Goal: Information Seeking & Learning: Check status

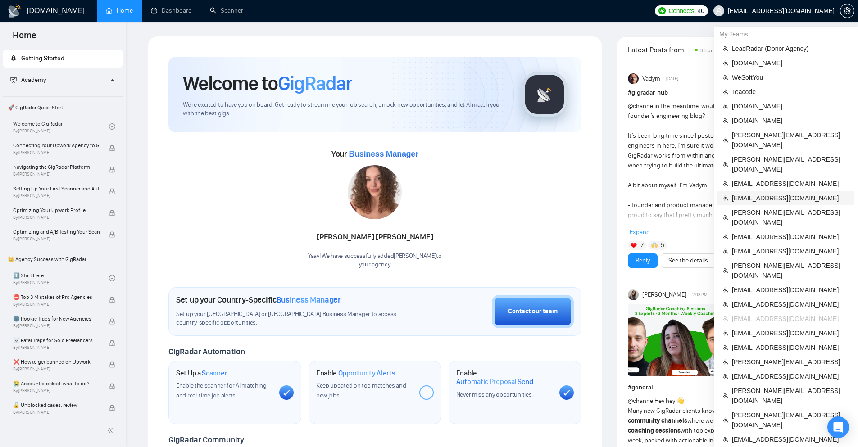
click at [748, 193] on span "[EMAIL_ADDRESS][DOMAIN_NAME]" at bounding box center [790, 198] width 117 height 10
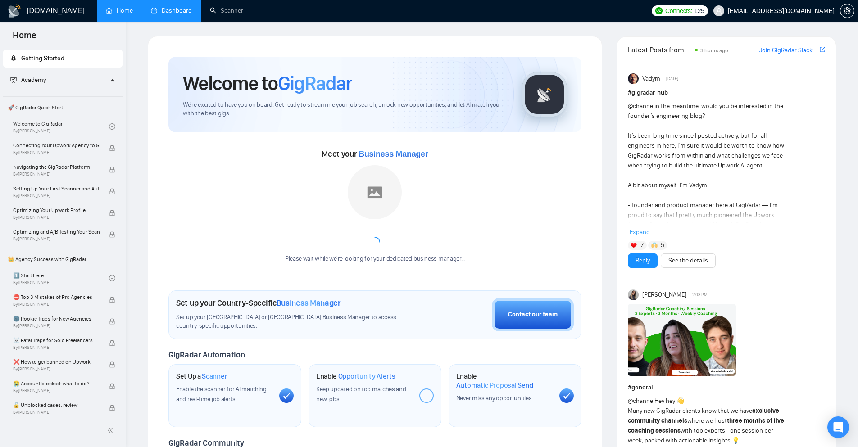
click at [168, 7] on link "Dashboard" at bounding box center [171, 11] width 41 height 8
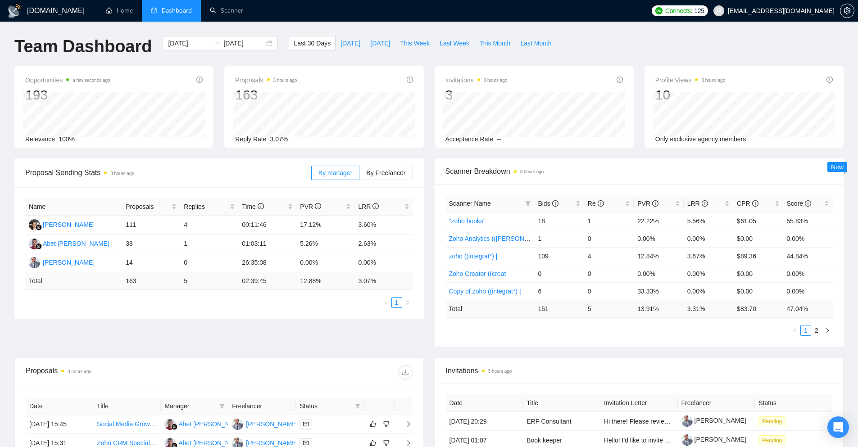
click at [517, 365] on span "Invitations 3 hours ago" at bounding box center [639, 370] width 387 height 11
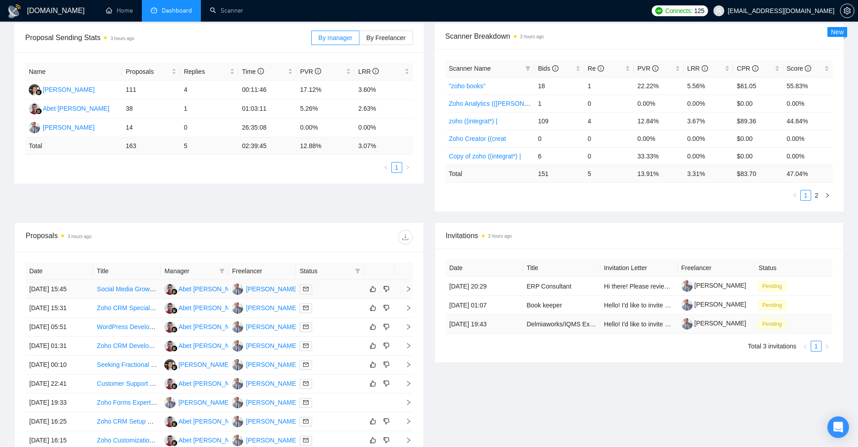
scroll to position [180, 0]
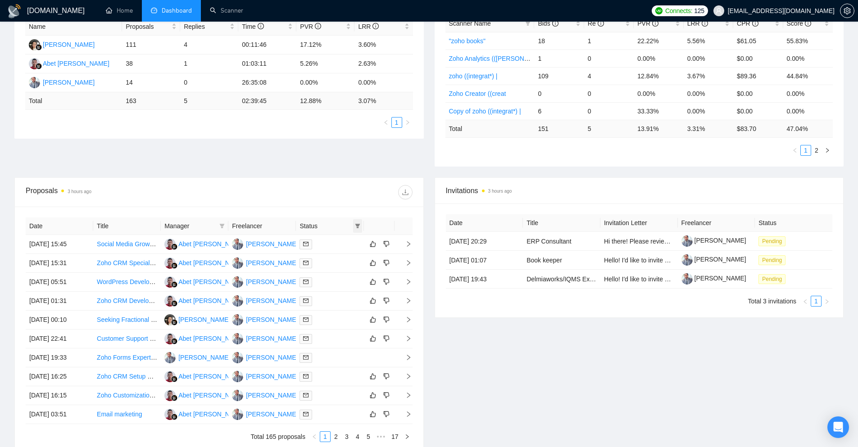
click at [355, 225] on icon "filter" at bounding box center [357, 225] width 5 height 5
click at [341, 247] on span "Chat" at bounding box center [334, 243] width 43 height 10
checkbox input "true"
click at [347, 280] on span "OK" at bounding box center [349, 276] width 9 height 10
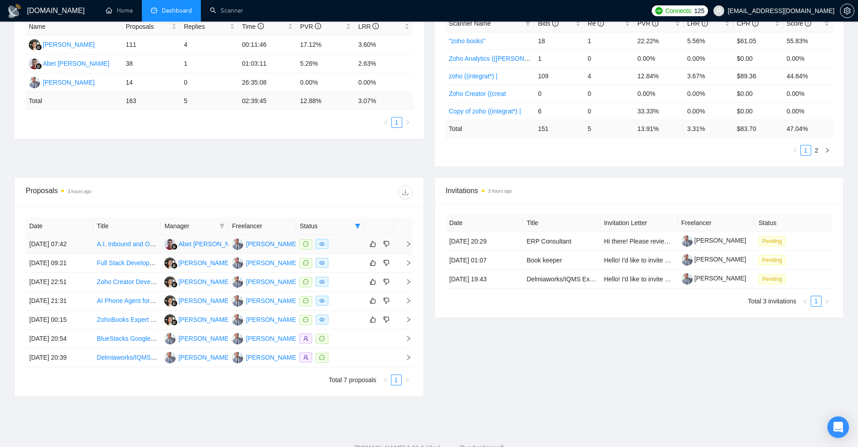
click at [344, 245] on div at bounding box center [329, 244] width 60 height 10
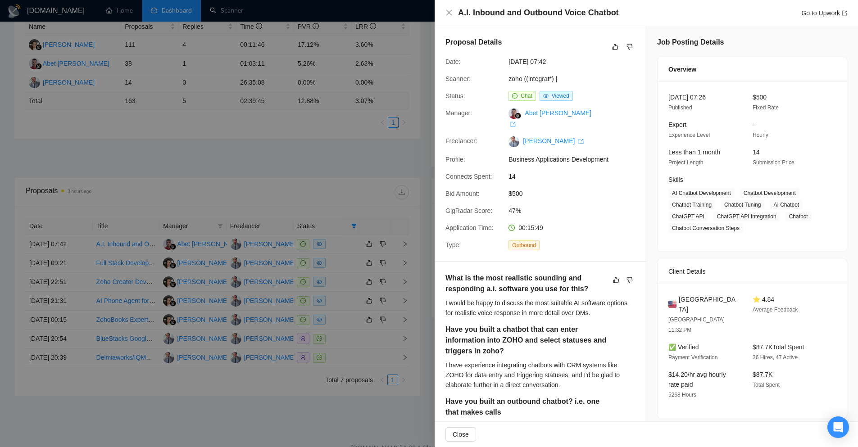
click at [401, 56] on div at bounding box center [429, 223] width 858 height 447
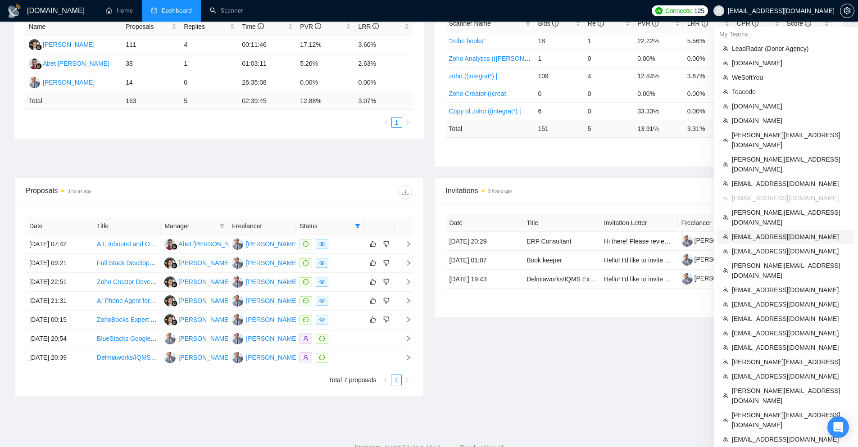
click at [756, 232] on span "[EMAIL_ADDRESS][DOMAIN_NAME]" at bounding box center [790, 237] width 117 height 10
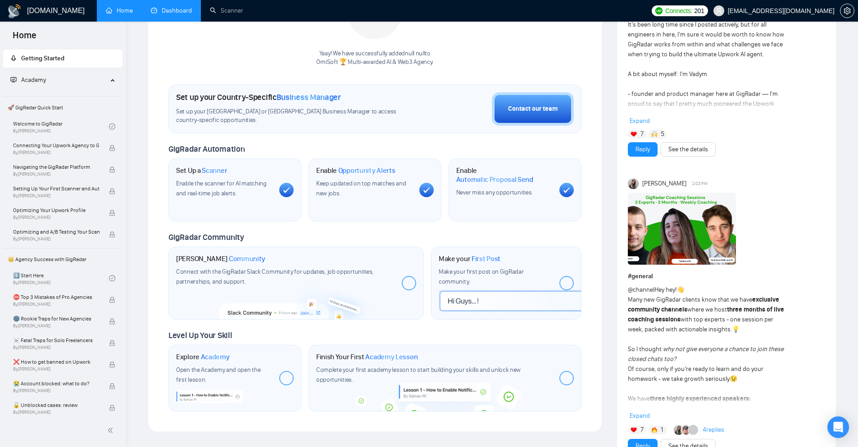
click at [164, 14] on link "Dashboard" at bounding box center [171, 11] width 41 height 8
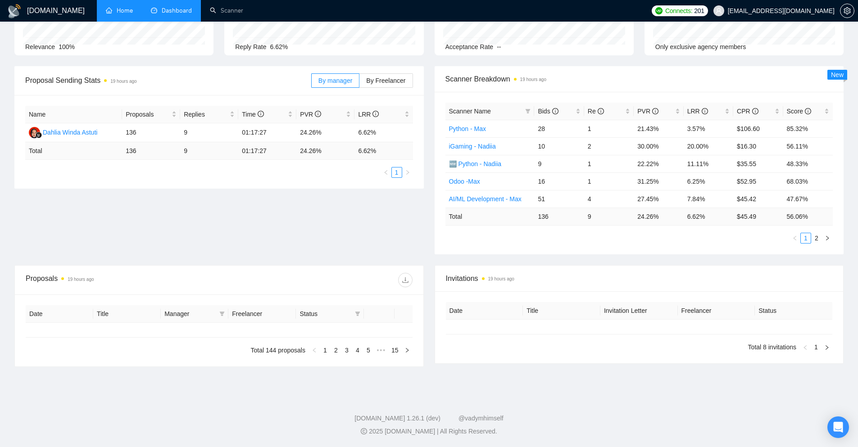
type input "[DATE]"
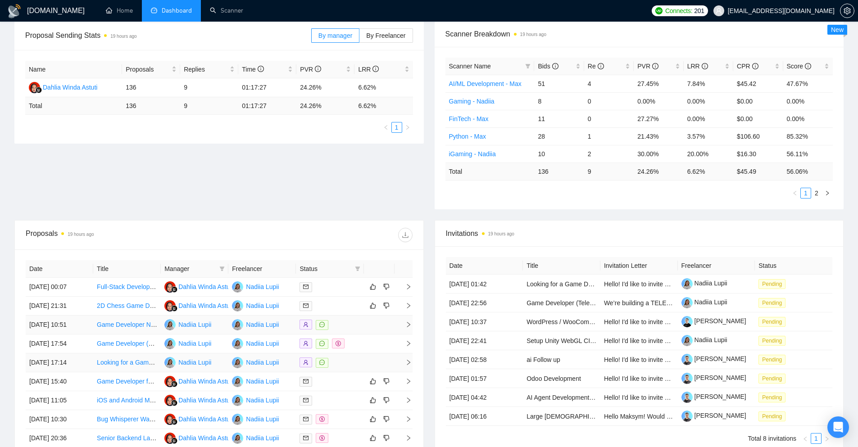
scroll to position [182, 0]
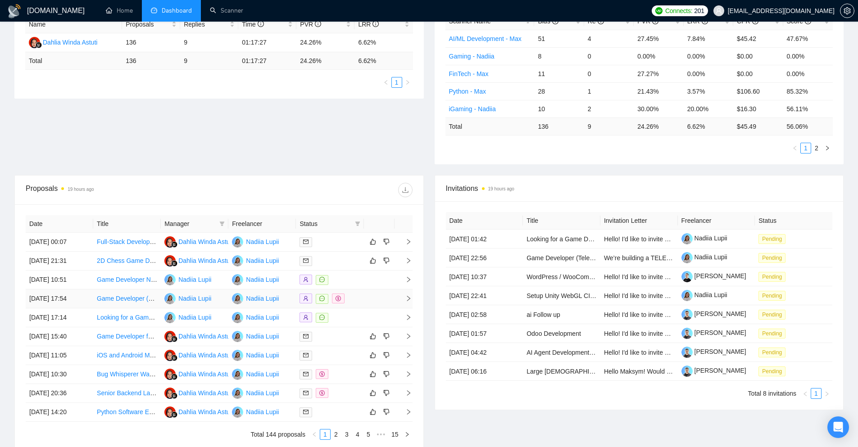
click at [359, 302] on div at bounding box center [329, 299] width 60 height 10
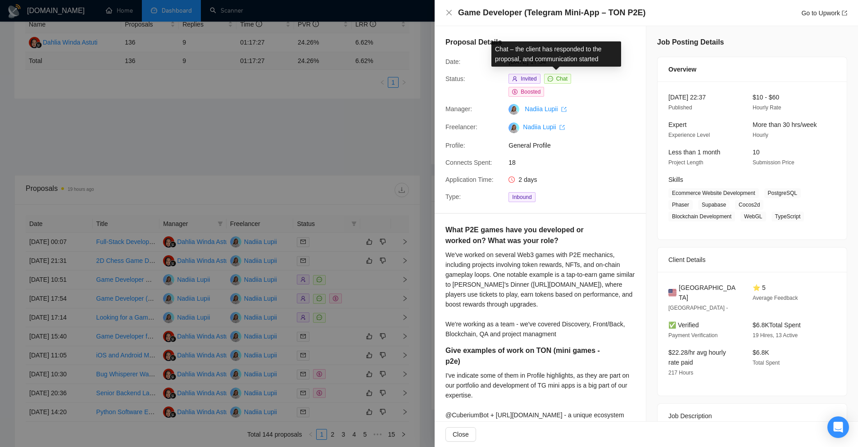
click at [387, 120] on div at bounding box center [429, 223] width 858 height 447
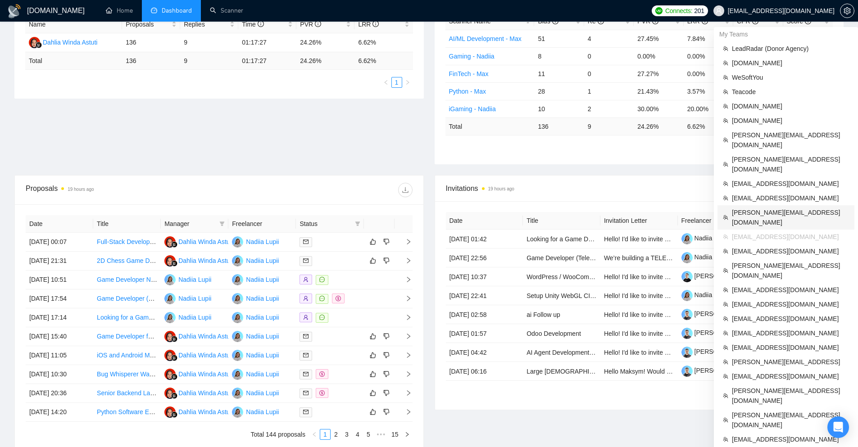
click at [758, 205] on li "[PERSON_NAME][EMAIL_ADDRESS][DOMAIN_NAME]" at bounding box center [785, 217] width 137 height 24
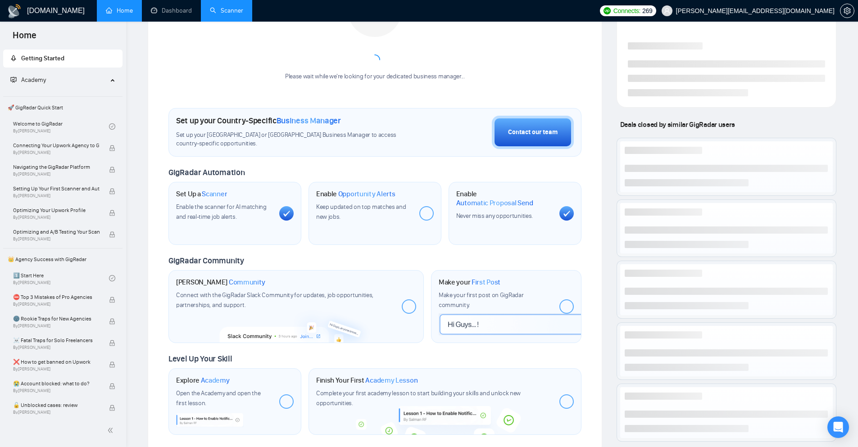
click at [223, 14] on link "Scanner" at bounding box center [226, 11] width 33 height 8
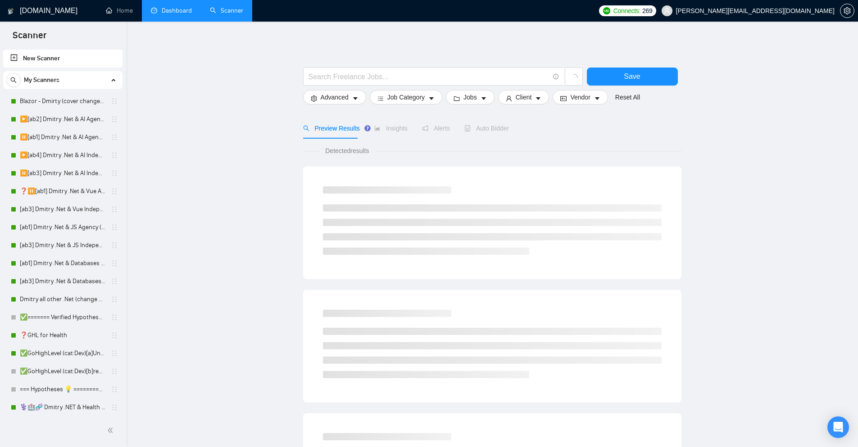
click at [178, 7] on link "Dashboard" at bounding box center [171, 11] width 41 height 8
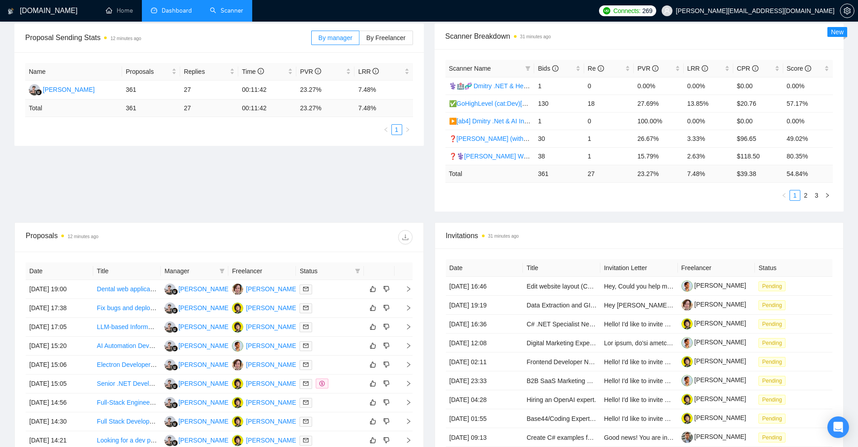
scroll to position [225, 0]
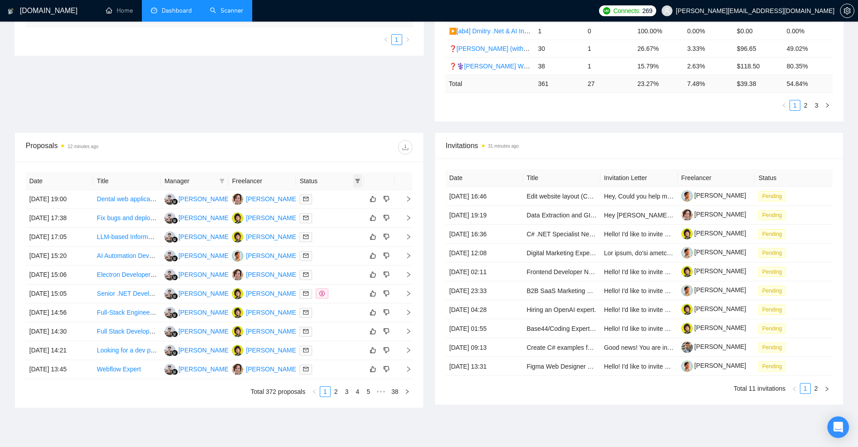
click at [358, 178] on icon "filter" at bounding box center [357, 180] width 5 height 5
click at [347, 198] on span "Chat" at bounding box center [334, 198] width 43 height 10
checkbox input "true"
click at [350, 231] on span "OK" at bounding box center [349, 231] width 9 height 10
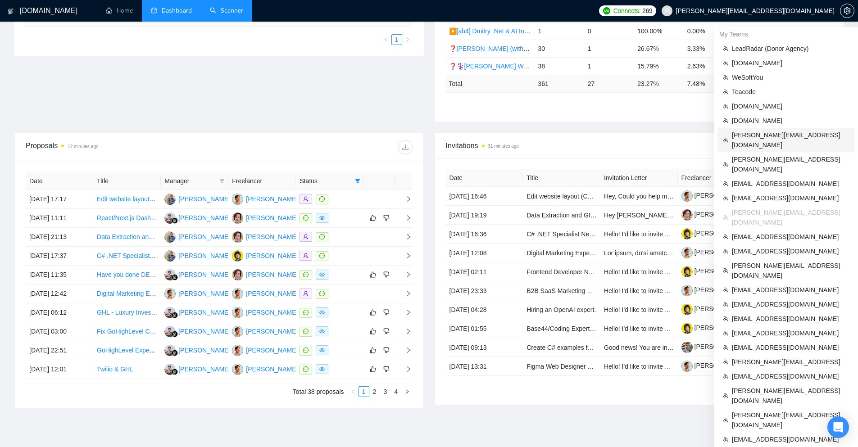
click at [761, 136] on span "[PERSON_NAME][EMAIL_ADDRESS][DOMAIN_NAME]" at bounding box center [790, 140] width 117 height 20
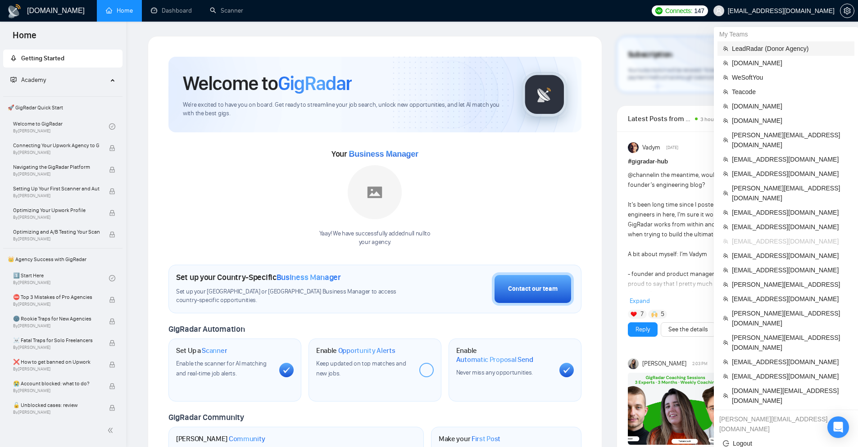
scroll to position [347, 0]
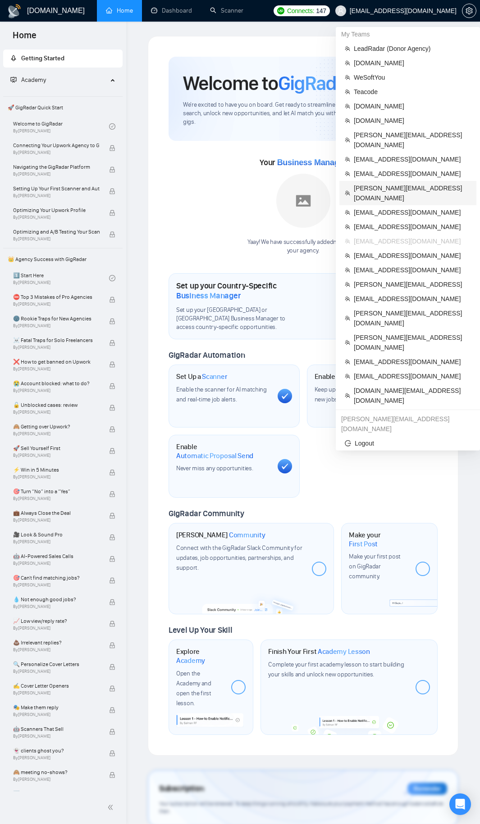
click at [386, 185] on li "[PERSON_NAME][EMAIL_ADDRESS][DOMAIN_NAME]" at bounding box center [407, 193] width 137 height 24
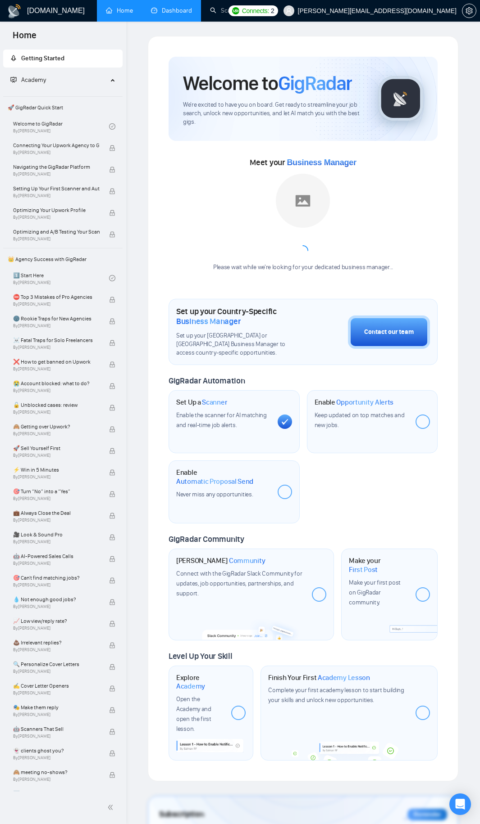
click at [169, 14] on link "Dashboard" at bounding box center [171, 11] width 41 height 8
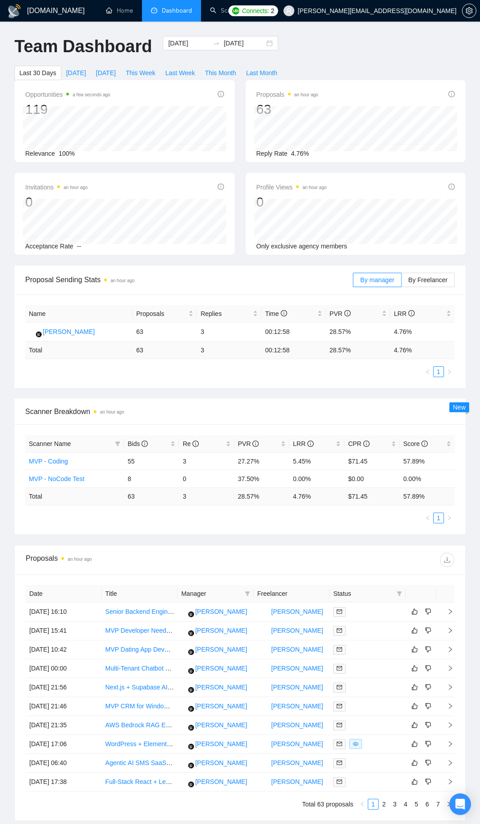
scroll to position [90, 0]
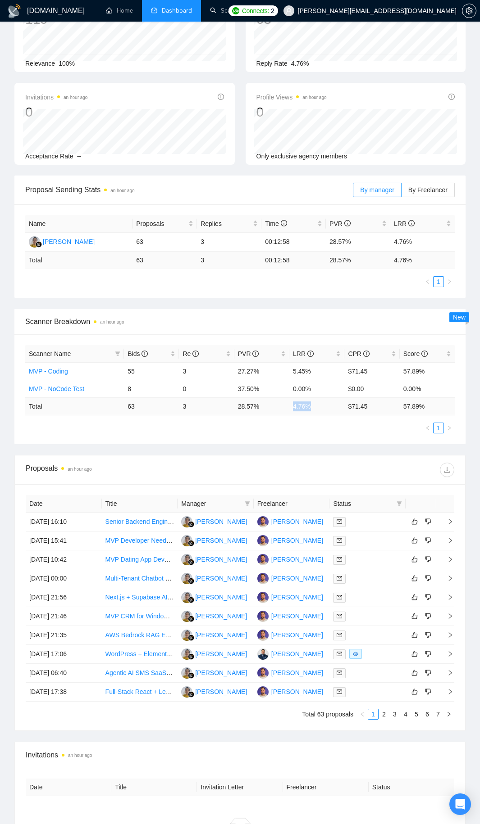
click at [317, 407] on td "4.76 %" at bounding box center [316, 407] width 55 height 18
click at [301, 417] on div "Scanner Name Bids Re PVR LRR CPR Score MVP - Coding 55 3 27.27% 5.45% $71.45 57…" at bounding box center [239, 389] width 429 height 88
drag, startPoint x: 300, startPoint y: 403, endPoint x: 289, endPoint y: 408, distance: 12.0
click at [291, 407] on td "4.76 %" at bounding box center [316, 407] width 55 height 18
click at [226, 420] on div "Scanner Name Bids Re PVR LRR CPR Score MVP - Coding 55 3 27.27% 5.45% $71.45 57…" at bounding box center [239, 389] width 429 height 88
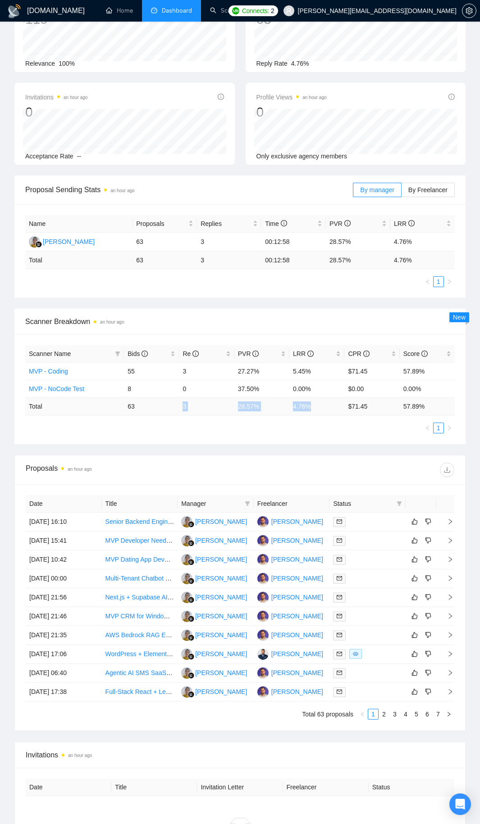
drag, startPoint x: 178, startPoint y: 406, endPoint x: 315, endPoint y: 411, distance: 137.0
click at [313, 414] on tr "Total 63 3 28.57 % 4.76 % $ 71.45 57.89 %" at bounding box center [239, 407] width 429 height 18
click at [315, 411] on td "4.76 %" at bounding box center [316, 407] width 55 height 18
click at [306, 405] on td "4.76 %" at bounding box center [316, 407] width 55 height 18
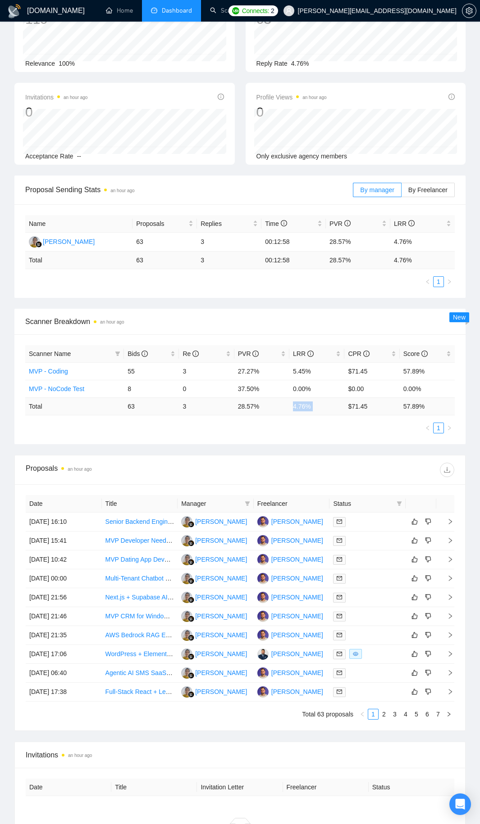
click at [306, 405] on td "4.76 %" at bounding box center [316, 407] width 55 height 18
drag, startPoint x: 237, startPoint y: 408, endPoint x: 266, endPoint y: 408, distance: 28.8
click at [266, 408] on td "28.57 %" at bounding box center [261, 407] width 55 height 18
click at [228, 14] on link "Scanner" at bounding box center [226, 11] width 33 height 8
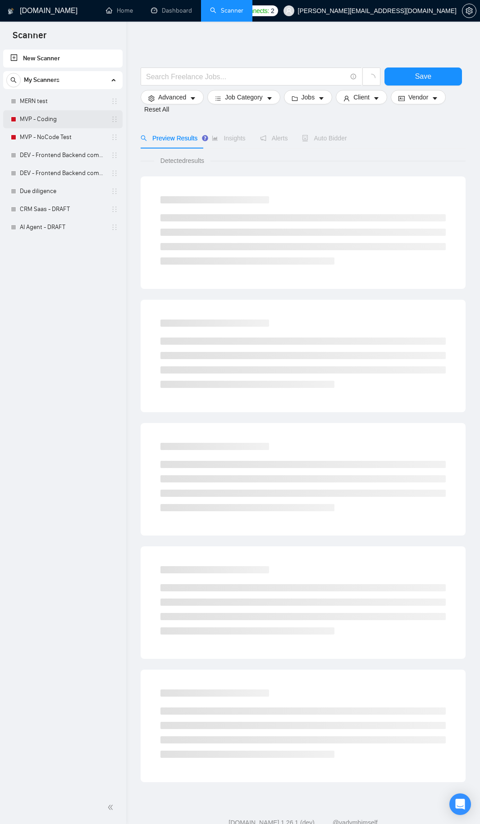
click at [82, 119] on link "MVP - Coding" at bounding box center [63, 119] width 86 height 18
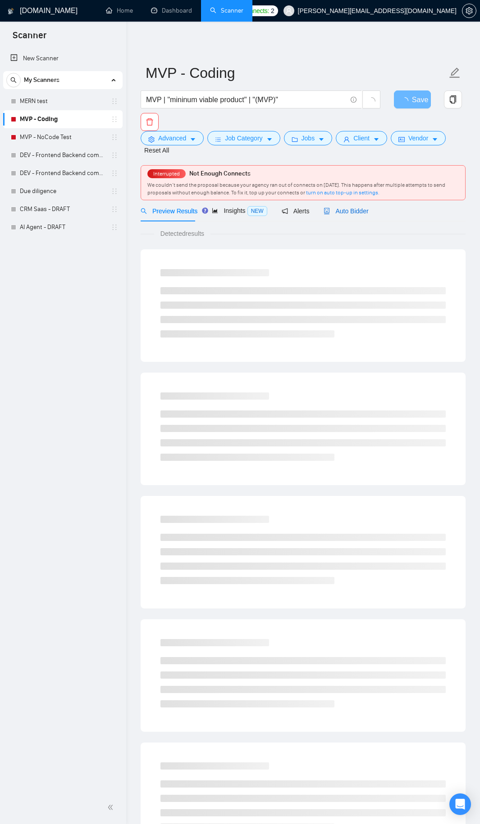
click at [346, 215] on div "Auto Bidder" at bounding box center [345, 211] width 45 height 10
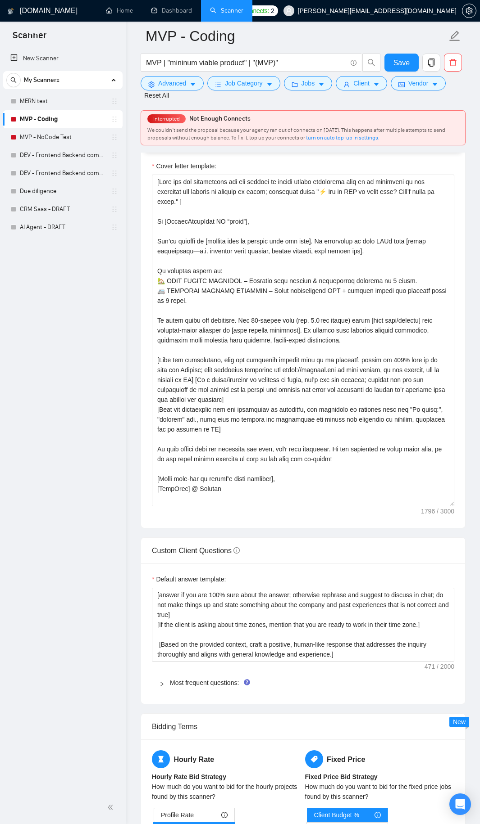
drag, startPoint x: 451, startPoint y: 366, endPoint x: 468, endPoint y: 494, distance: 129.0
click at [468, 494] on div "GigRadar.io Home Dashboard Scanner Connects: 2 benjamin@outecho.com MVP - Codin…" at bounding box center [302, 482] width 353 height 3036
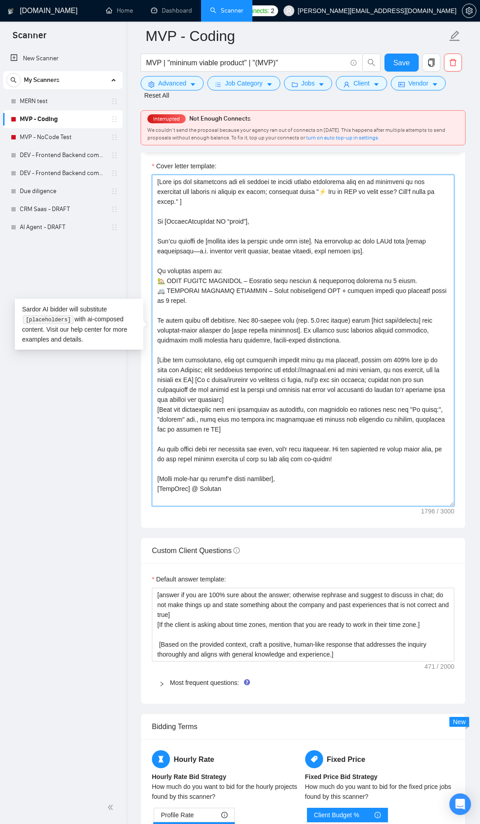
drag, startPoint x: 166, startPoint y: 267, endPoint x: 259, endPoint y: 294, distance: 97.4
click at [259, 294] on textarea "Cover letter template:" at bounding box center [303, 341] width 302 height 332
drag, startPoint x: 259, startPoint y: 294, endPoint x: 157, endPoint y: 276, distance: 103.6
click at [157, 276] on textarea "Cover letter template:" at bounding box center [303, 341] width 302 height 332
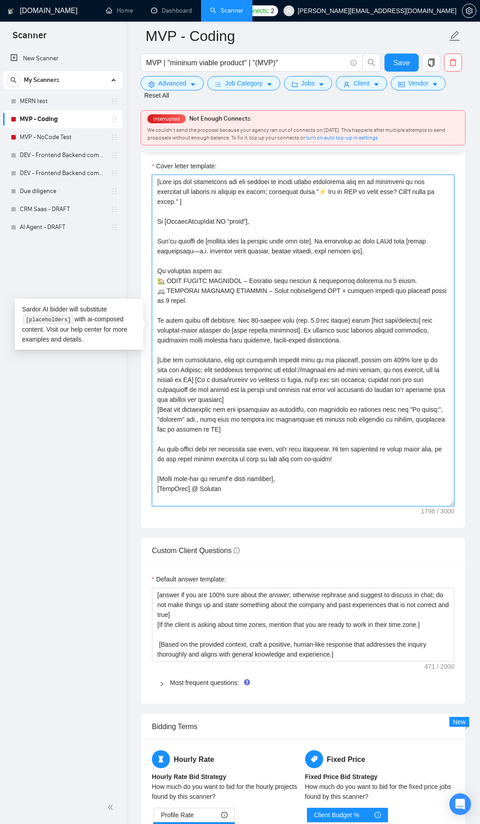
click at [197, 282] on textarea "Cover letter template:" at bounding box center [303, 341] width 302 height 332
drag, startPoint x: 197, startPoint y: 282, endPoint x: 213, endPoint y: 271, distance: 19.1
click at [213, 271] on textarea "Cover letter template:" at bounding box center [303, 341] width 302 height 332
click at [217, 271] on textarea "Cover letter template:" at bounding box center [303, 341] width 302 height 332
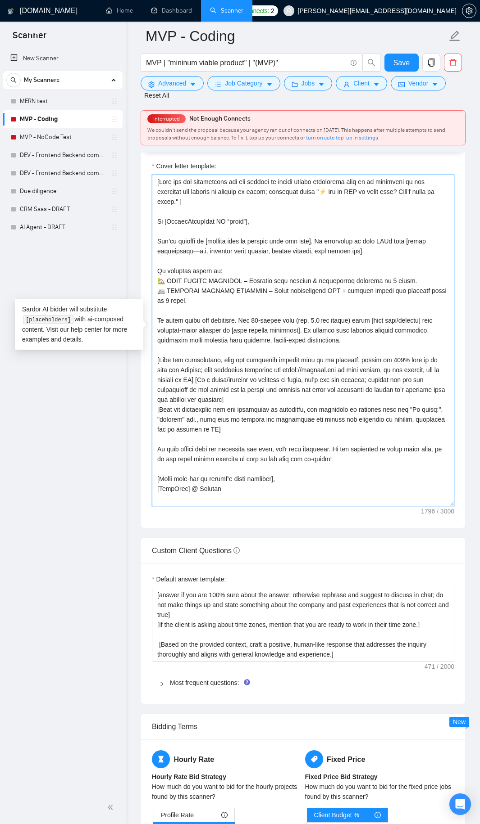
click at [217, 271] on textarea "Cover letter template:" at bounding box center [303, 341] width 302 height 332
drag, startPoint x: 217, startPoint y: 271, endPoint x: 209, endPoint y: 286, distance: 17.1
click at [209, 286] on textarea "Cover letter template:" at bounding box center [303, 341] width 302 height 332
click at [208, 282] on textarea "Cover letter template:" at bounding box center [303, 341] width 302 height 332
drag, startPoint x: 189, startPoint y: 289, endPoint x: 136, endPoint y: 266, distance: 57.7
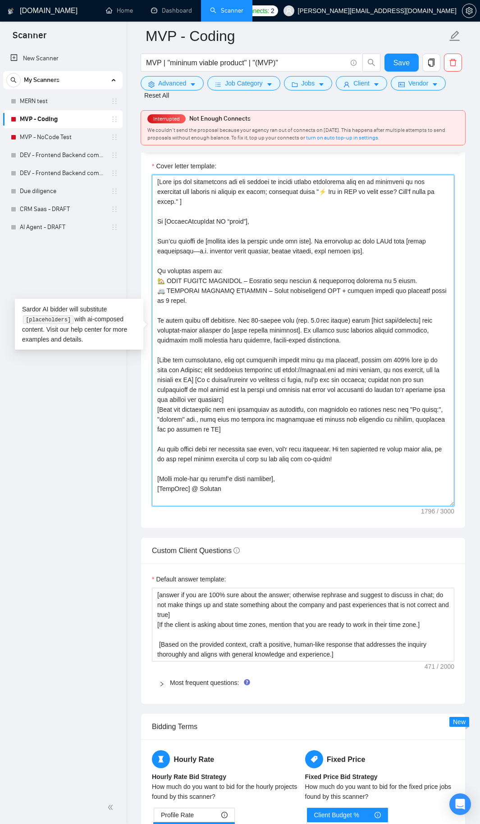
click at [136, 266] on div "GigRadar.io Home Dashboard Scanner Connects: 2 benjamin@outecho.com MVP - Codin…" at bounding box center [302, 482] width 353 height 3036
click at [230, 272] on textarea "Cover letter template:" at bounding box center [303, 341] width 302 height 332
drag, startPoint x: 230, startPoint y: 272, endPoint x: 230, endPoint y: 282, distance: 10.8
click at [230, 282] on textarea "Cover letter template:" at bounding box center [303, 341] width 302 height 332
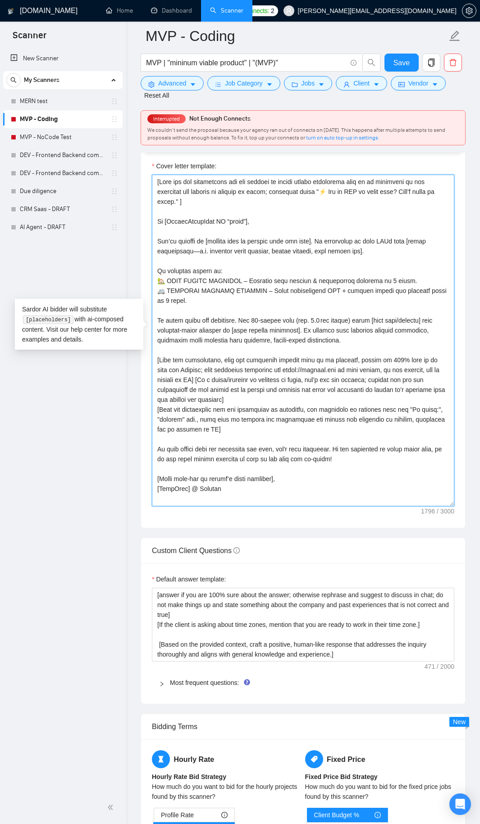
click at [230, 282] on textarea "Cover letter template:" at bounding box center [303, 341] width 302 height 332
drag, startPoint x: 230, startPoint y: 282, endPoint x: 233, endPoint y: 272, distance: 10.5
click at [233, 272] on textarea "Cover letter template:" at bounding box center [303, 341] width 302 height 332
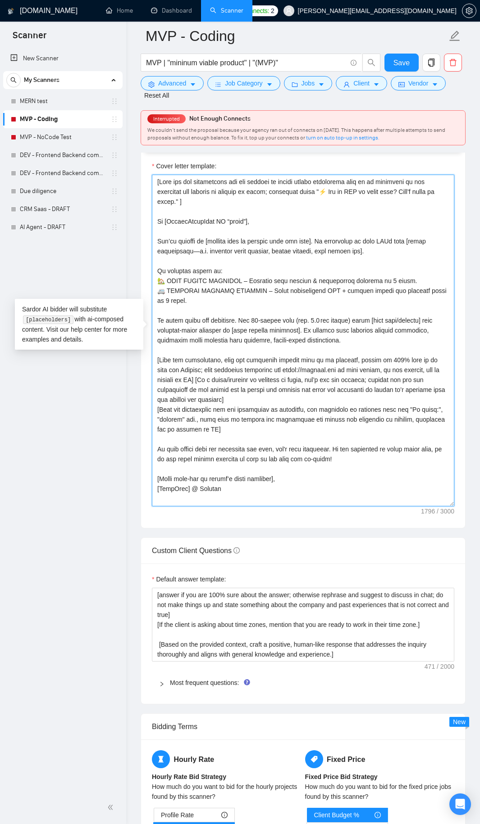
click at [233, 272] on textarea "Cover letter template:" at bounding box center [303, 341] width 302 height 332
drag, startPoint x: 233, startPoint y: 272, endPoint x: 248, endPoint y: 288, distance: 21.0
click at [248, 288] on textarea "Cover letter template:" at bounding box center [303, 341] width 302 height 332
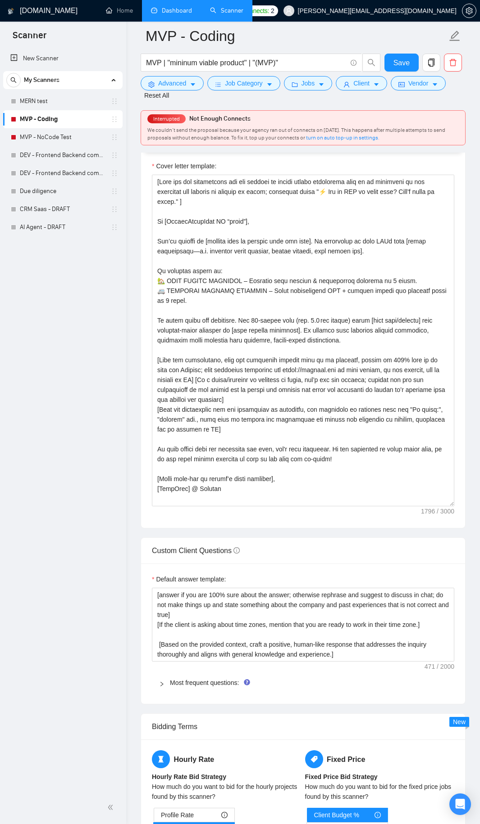
click at [179, 10] on link "Dashboard" at bounding box center [171, 11] width 41 height 8
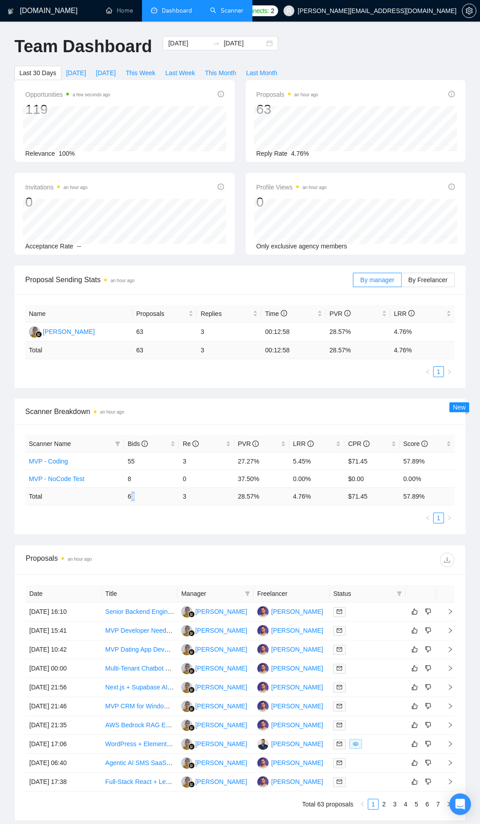
drag, startPoint x: 131, startPoint y: 499, endPoint x: 140, endPoint y: 499, distance: 9.5
click at [140, 499] on td "63" at bounding box center [151, 497] width 55 height 18
click at [174, 44] on input "[DATE]" at bounding box center [188, 43] width 41 height 10
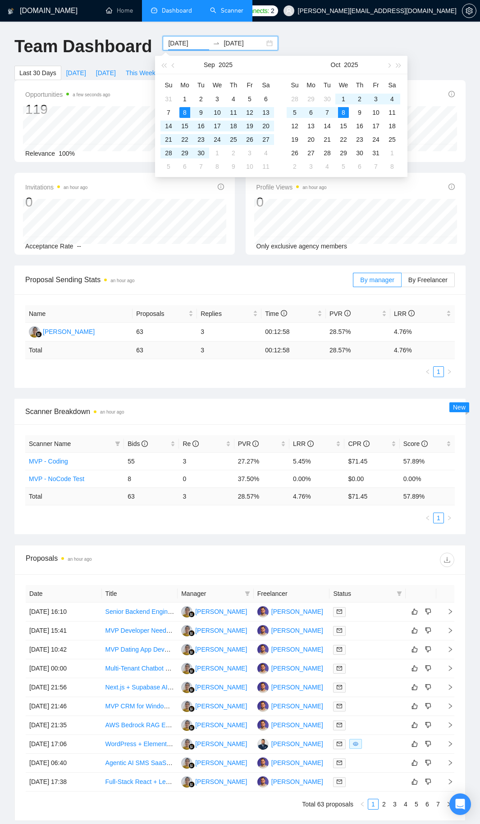
type input "[DATE]"
click at [195, 276] on span "Proposal Sending Stats an hour ago" at bounding box center [188, 279] width 327 height 11
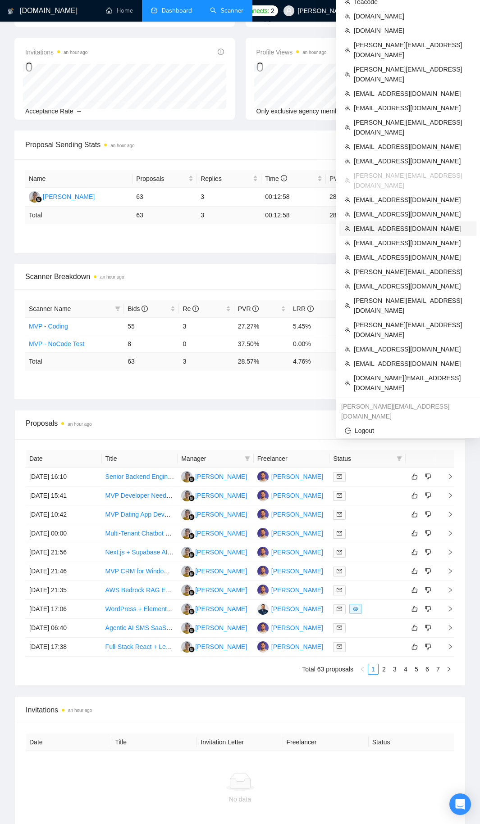
scroll to position [180, 0]
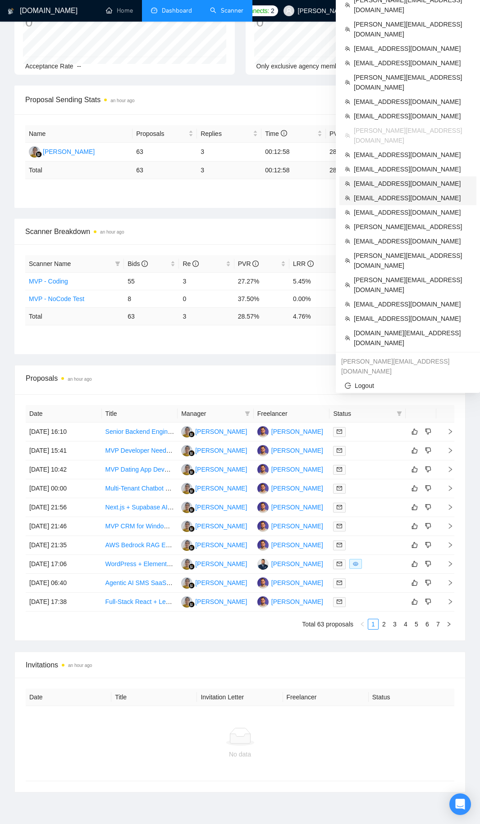
click at [374, 179] on span "[EMAIL_ADDRESS][DOMAIN_NAME]" at bounding box center [411, 184] width 117 height 10
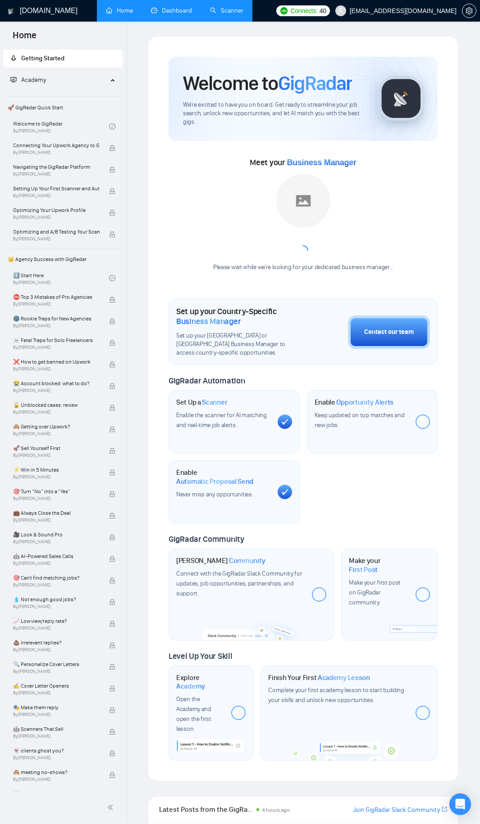
click at [170, 10] on link "Dashboard" at bounding box center [171, 11] width 41 height 8
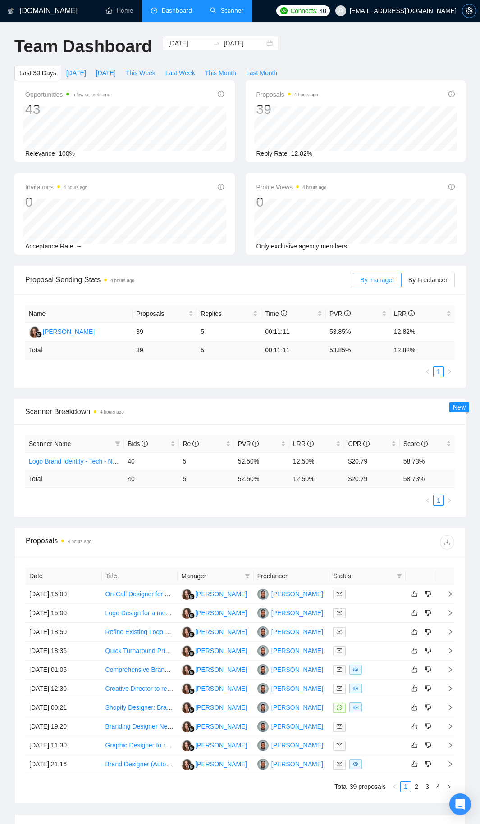
click at [465, 11] on icon "setting" at bounding box center [468, 10] width 7 height 7
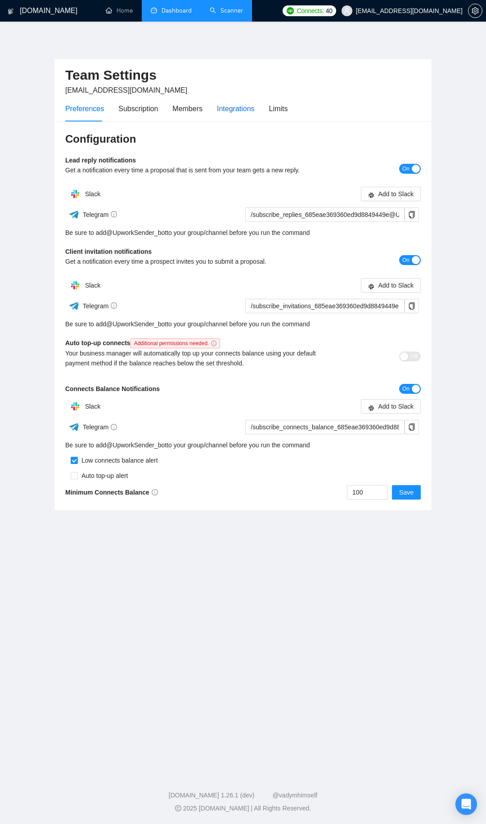
click at [222, 105] on div "Integrations" at bounding box center [236, 108] width 38 height 11
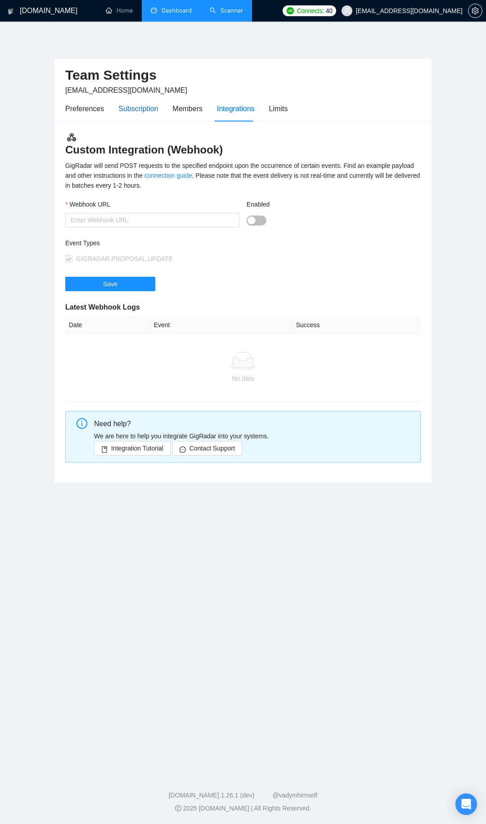
click at [136, 113] on div "Subscription" at bounding box center [138, 108] width 40 height 11
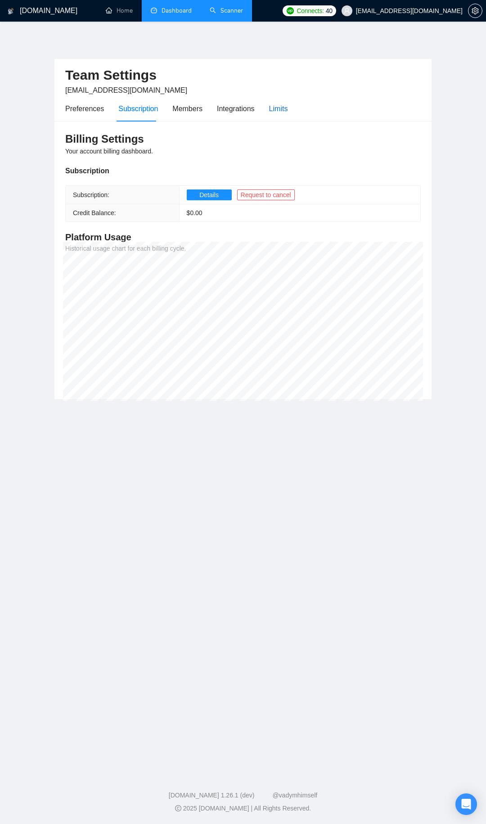
click at [273, 109] on div "Limits" at bounding box center [278, 108] width 19 height 11
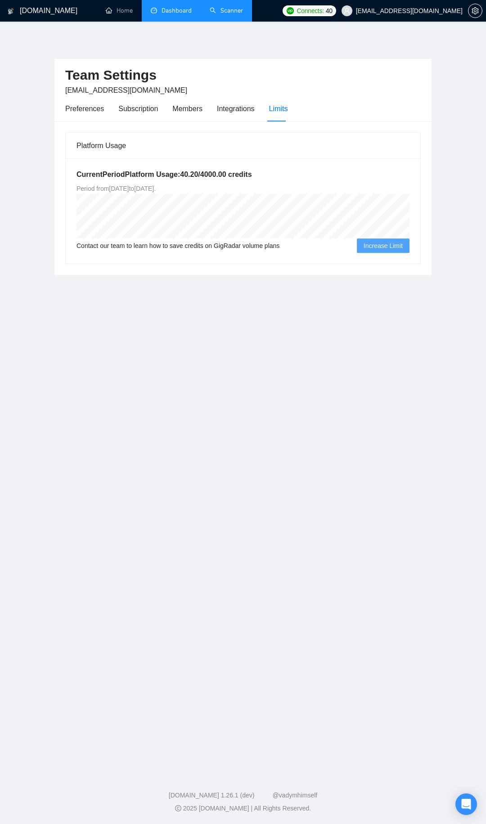
click at [192, 10] on link "Dashboard" at bounding box center [171, 11] width 41 height 8
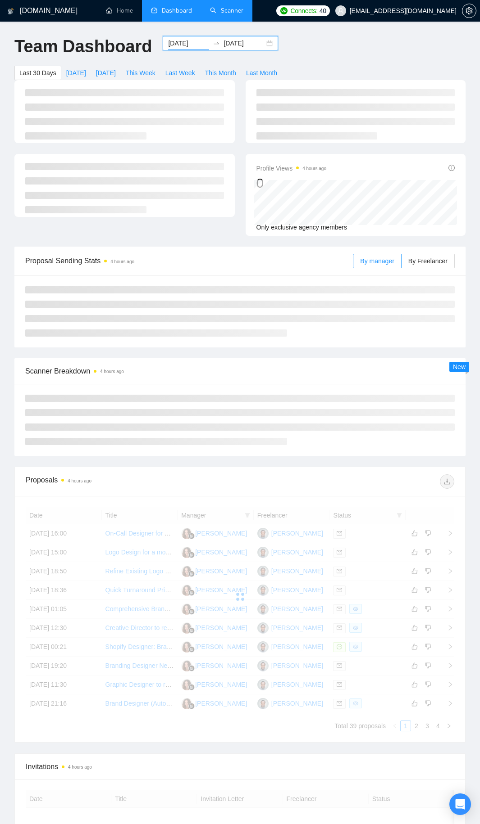
click at [187, 45] on input "[DATE]" at bounding box center [188, 43] width 41 height 10
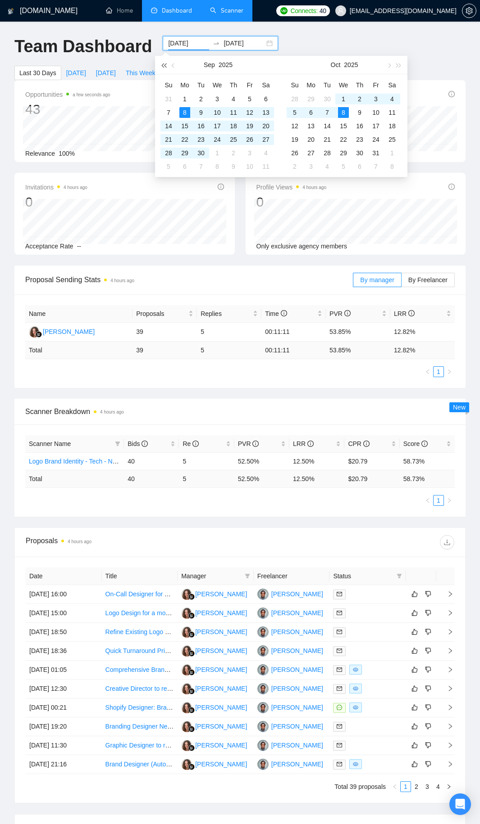
click at [165, 66] on div "Sep 2025" at bounding box center [218, 65] width 126 height 18
click at [164, 66] on span "button" at bounding box center [163, 65] width 5 height 5
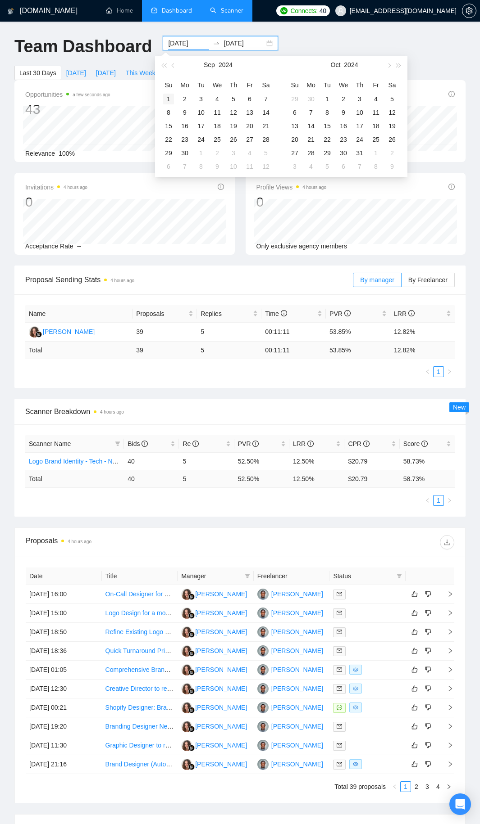
type input "2024-09-01"
click at [170, 98] on div "1" at bounding box center [168, 99] width 11 height 11
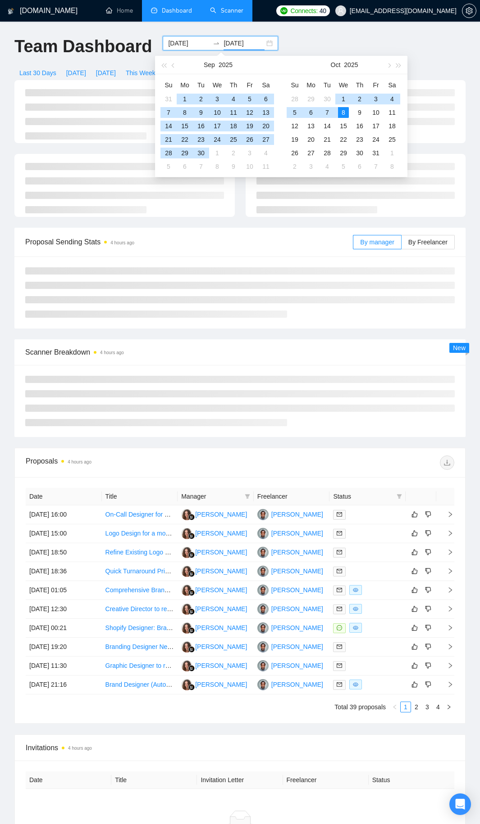
type input "[DATE]"
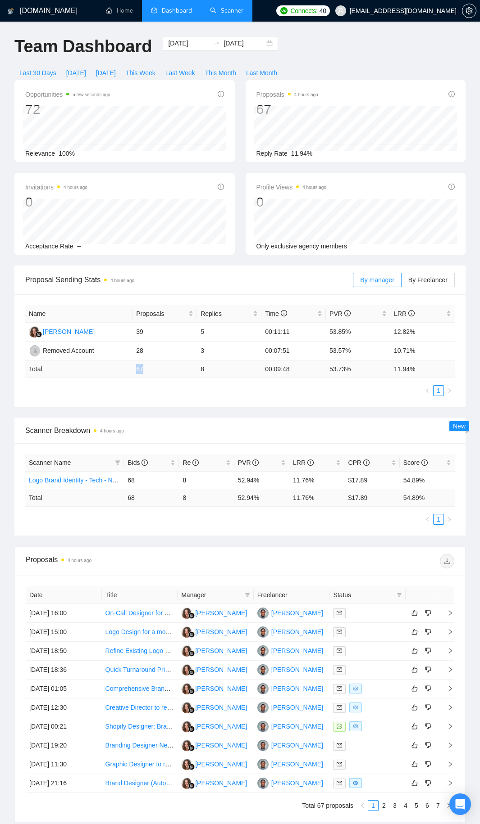
drag, startPoint x: 136, startPoint y: 367, endPoint x: 154, endPoint y: 369, distance: 18.2
click at [152, 368] on td "67" at bounding box center [164, 370] width 64 height 18
drag, startPoint x: 150, startPoint y: 509, endPoint x: 125, endPoint y: 508, distance: 24.8
click at [125, 508] on div "Scanner Name Bids Re PVR LRR CPR Score Logo Brand Identity - Tech - NEW 68 8 52…" at bounding box center [239, 489] width 429 height 71
